Goal: Navigation & Orientation: Find specific page/section

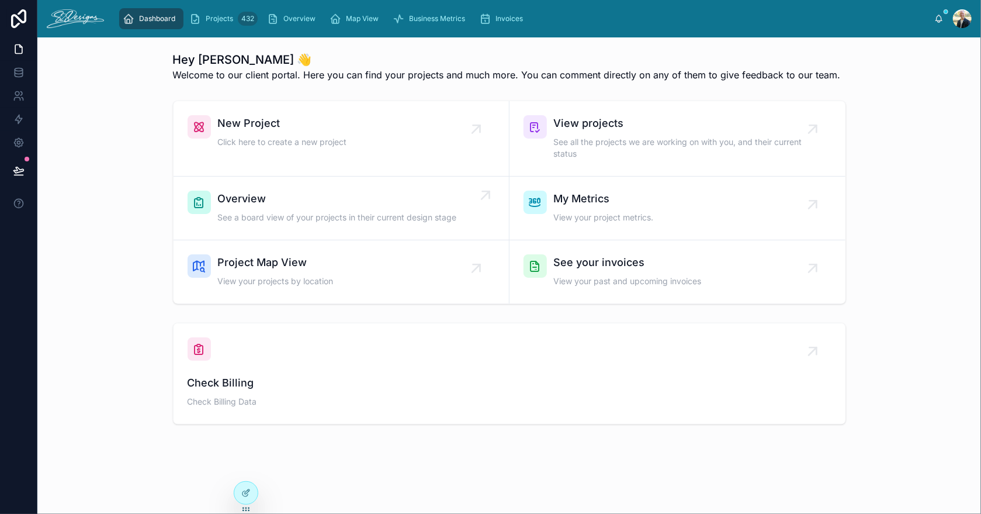
click at [324, 204] on span "Overview" at bounding box center [337, 199] width 239 height 16
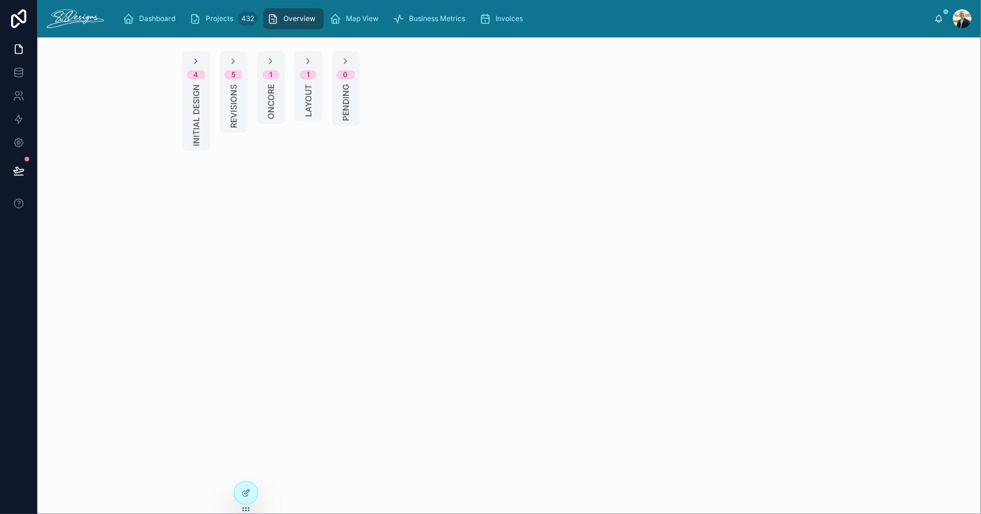
click at [303, 97] on span "Layout" at bounding box center [309, 100] width 12 height 33
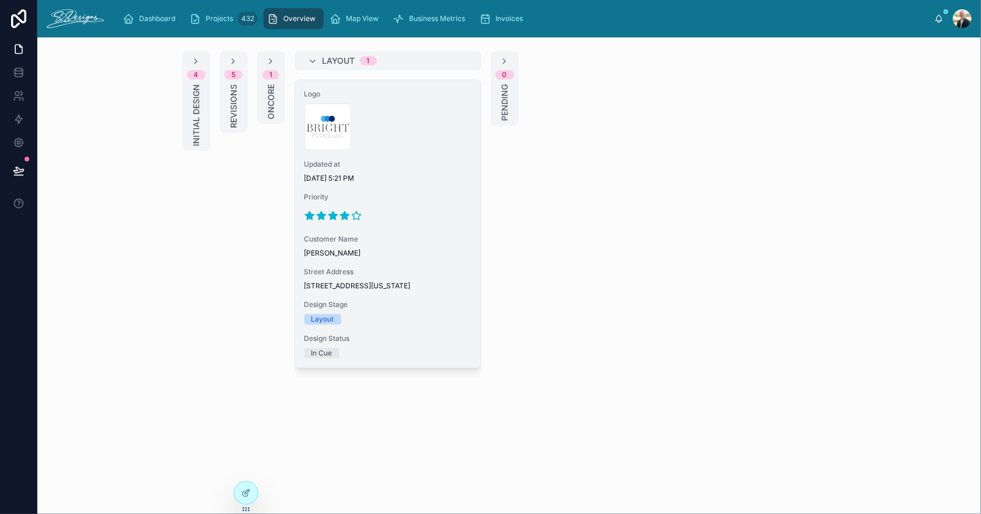
click at [407, 175] on span "[DATE] 5:21 PM" at bounding box center [388, 178] width 167 height 9
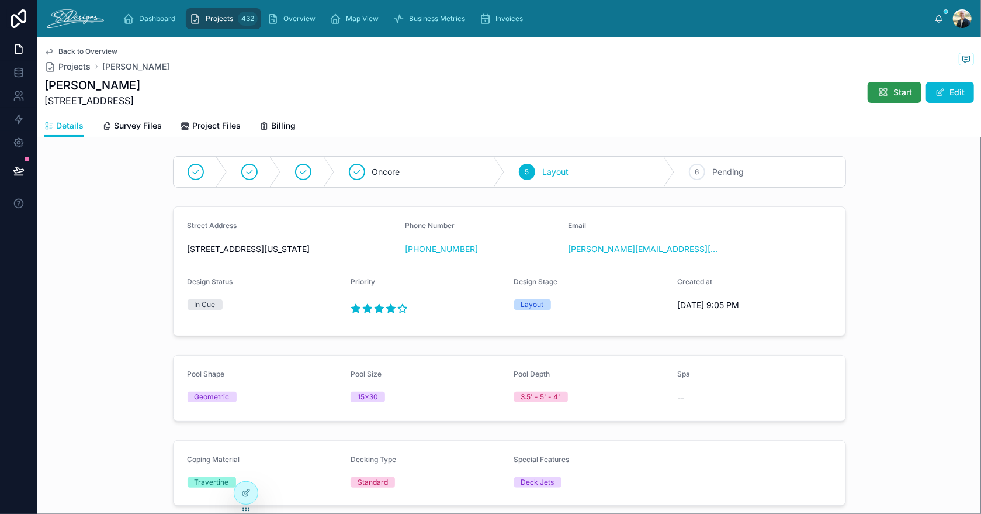
click at [877, 95] on icon at bounding box center [883, 93] width 12 height 12
